Goal: Navigation & Orientation: Find specific page/section

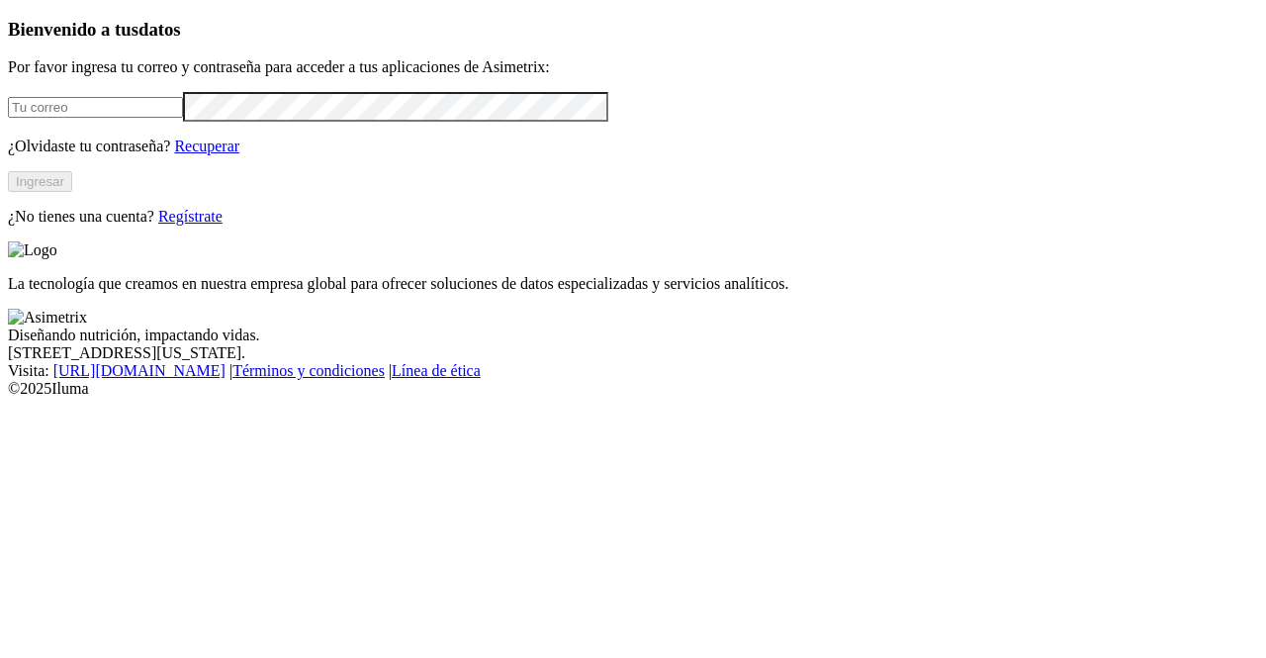
click at [115, 118] on input "email" at bounding box center [95, 107] width 175 height 21
type input "[EMAIL_ADDRESS][DOMAIN_NAME]"
click input "submit" at bounding box center [0, 0] width 0 height 0
